Goal: Understand process/instructions: Learn about a topic

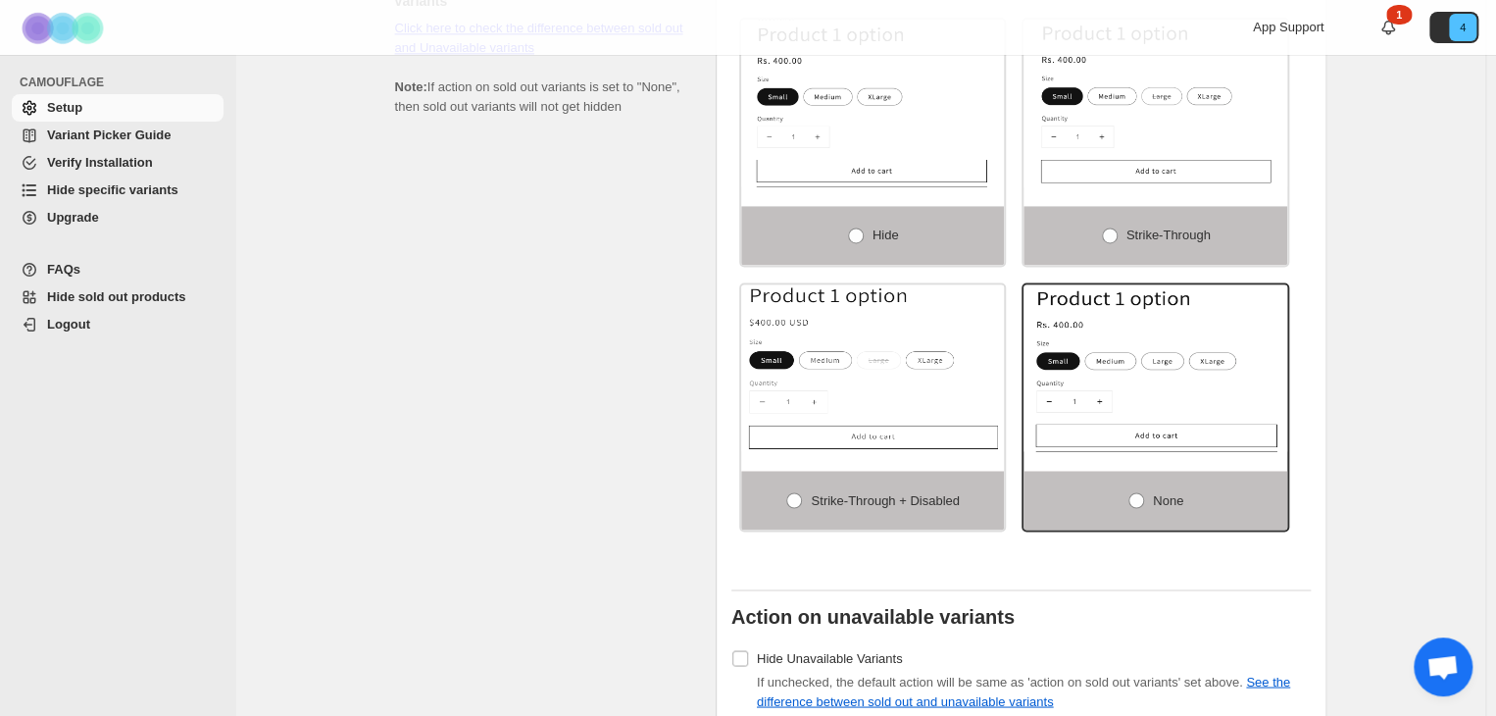
scroll to position [588, 0]
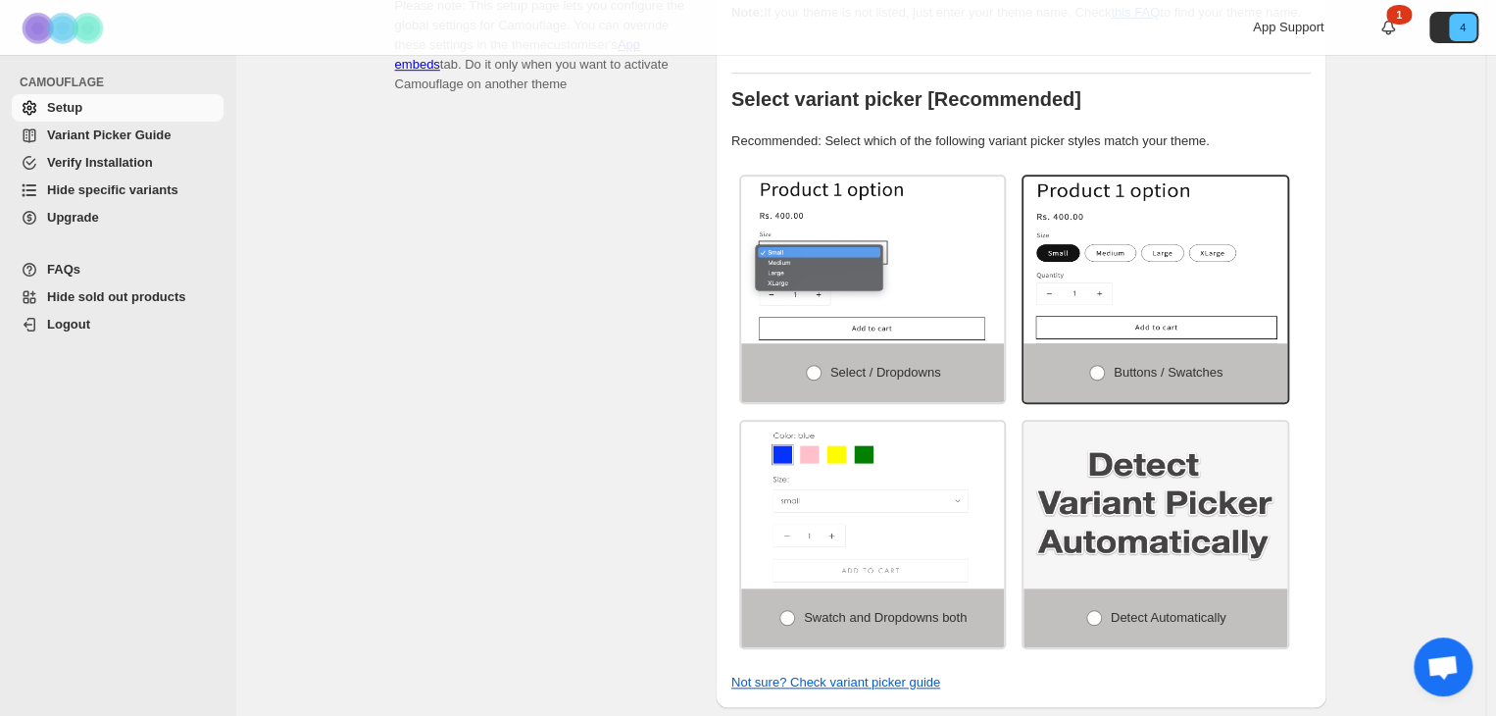
click at [137, 132] on span "Variant Picker Guide" at bounding box center [108, 134] width 123 height 15
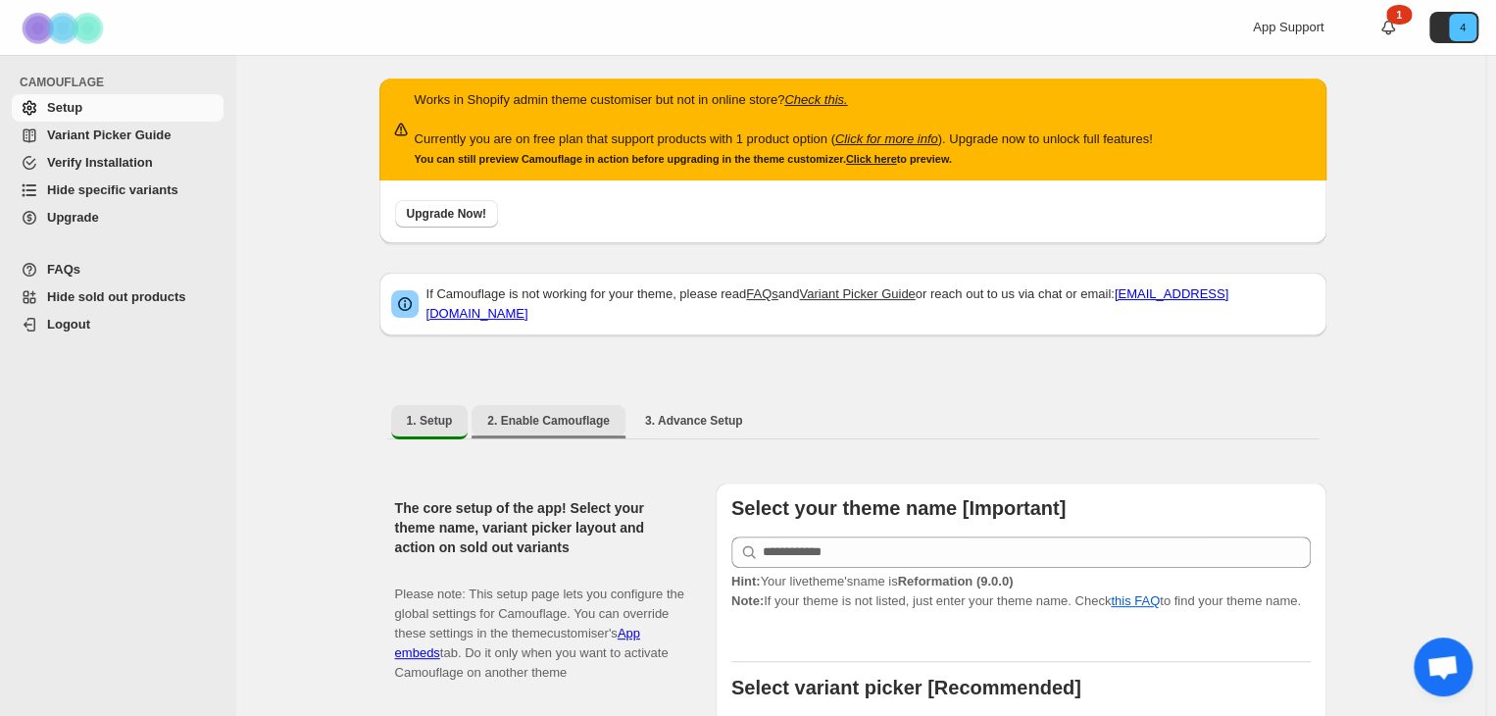
click at [594, 413] on span "2. Enable Camouflage" at bounding box center [548, 421] width 123 height 16
select select "**********"
